Goal: Find contact information: Find contact information

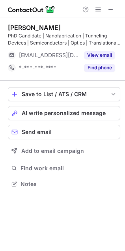
scroll to position [178, 125]
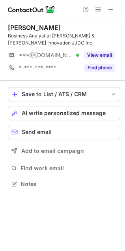
scroll to position [178, 125]
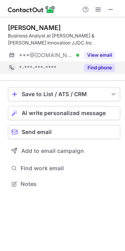
click at [97, 65] on button "Find phone" at bounding box center [99, 68] width 31 height 8
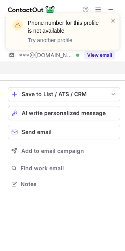
scroll to position [166, 125]
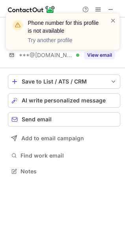
click at [109, 8] on div "Phone number for this profile is not available Try another profile" at bounding box center [63, 35] width 126 height 58
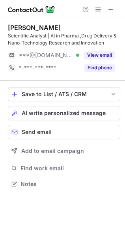
scroll to position [178, 125]
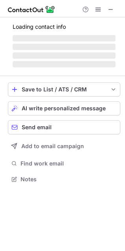
scroll to position [191, 125]
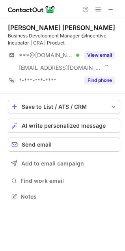
scroll to position [191, 125]
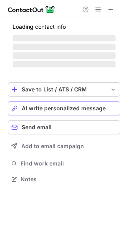
scroll to position [171, 125]
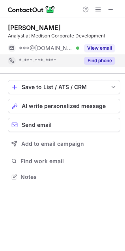
click at [102, 61] on button "Find phone" at bounding box center [99, 61] width 31 height 8
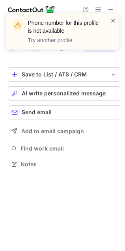
scroll to position [4, 4]
click at [80, 57] on div "Phone number for this profile is not available Try another profile" at bounding box center [63, 35] width 126 height 58
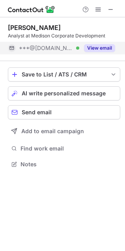
click at [97, 48] on button "View email" at bounding box center [99, 48] width 31 height 8
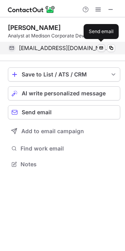
click at [101, 48] on span at bounding box center [101, 48] width 6 height 6
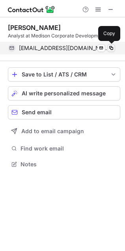
click at [111, 47] on span at bounding box center [111, 48] width 6 height 6
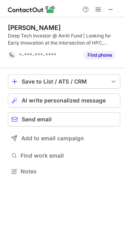
scroll to position [166, 125]
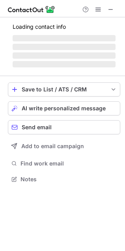
scroll to position [196, 125]
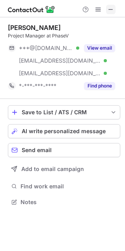
click at [109, 10] on span at bounding box center [110, 9] width 6 height 6
